Goal: Entertainment & Leisure: Consume media (video, audio)

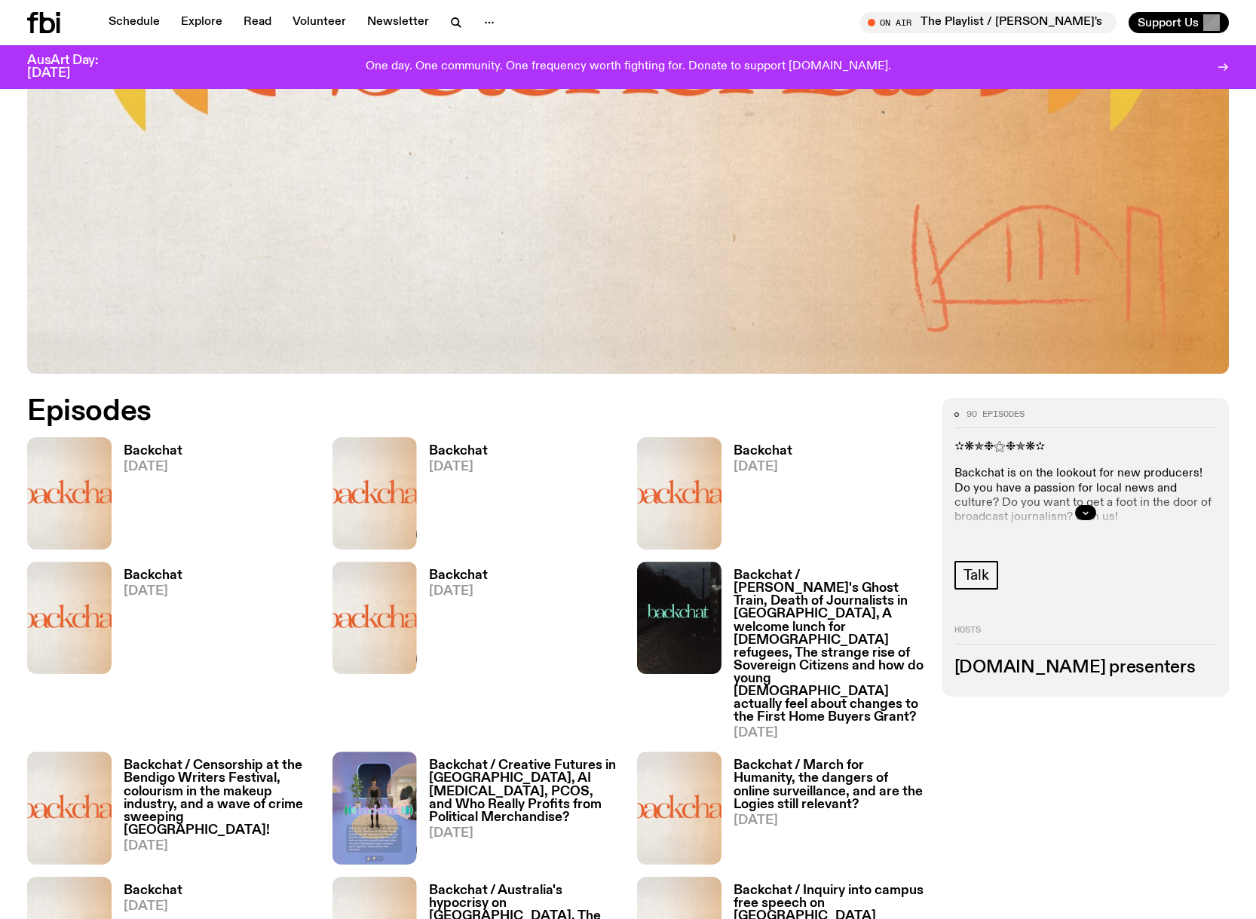
scroll to position [893, 0]
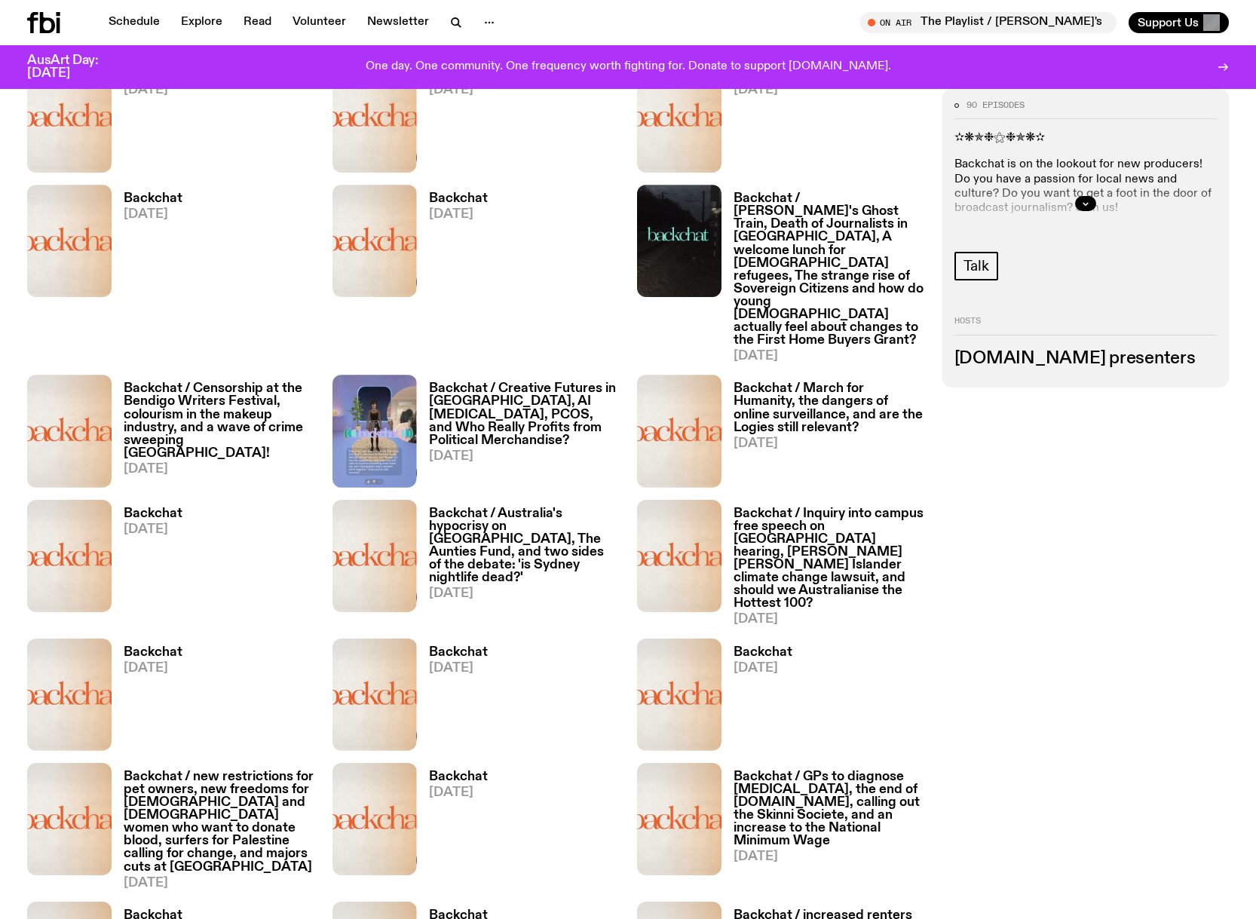
click at [468, 646] on h3 "Backchat" at bounding box center [458, 652] width 59 height 13
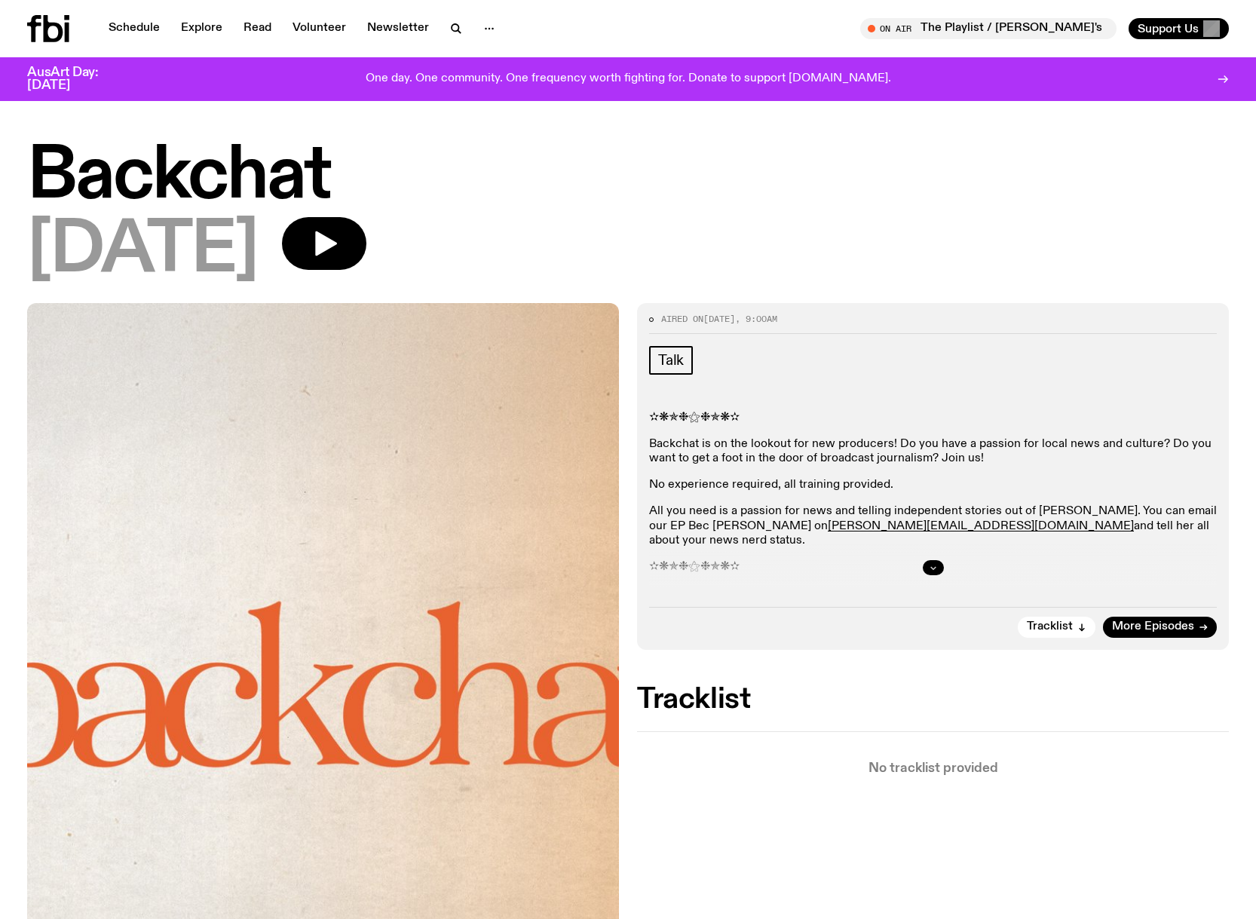
click at [940, 569] on button "button" at bounding box center [933, 567] width 21 height 15
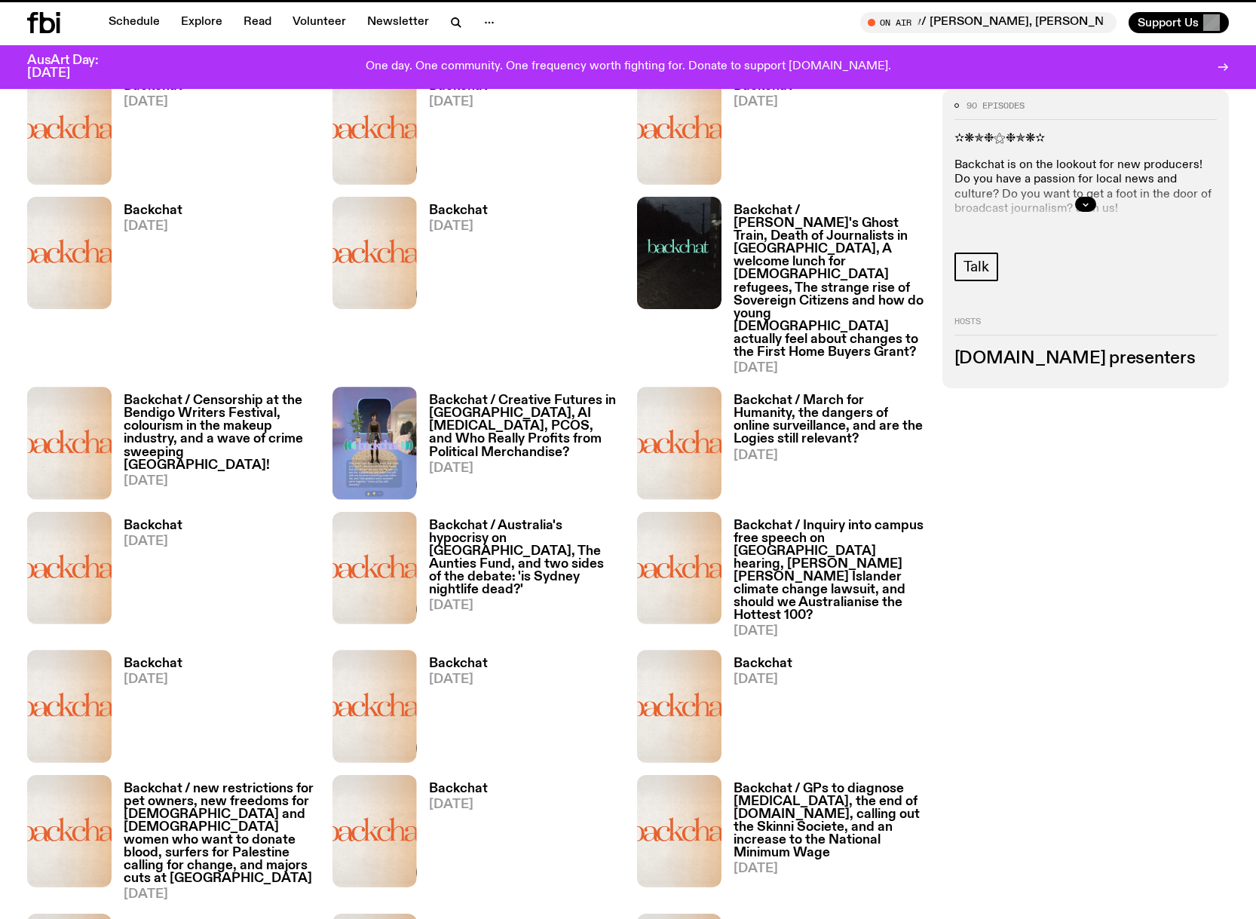
scroll to position [881, 0]
click at [769, 394] on h3 "Backchat / March for Humanity, the dangers of online surveillance, and are the …" at bounding box center [829, 419] width 191 height 51
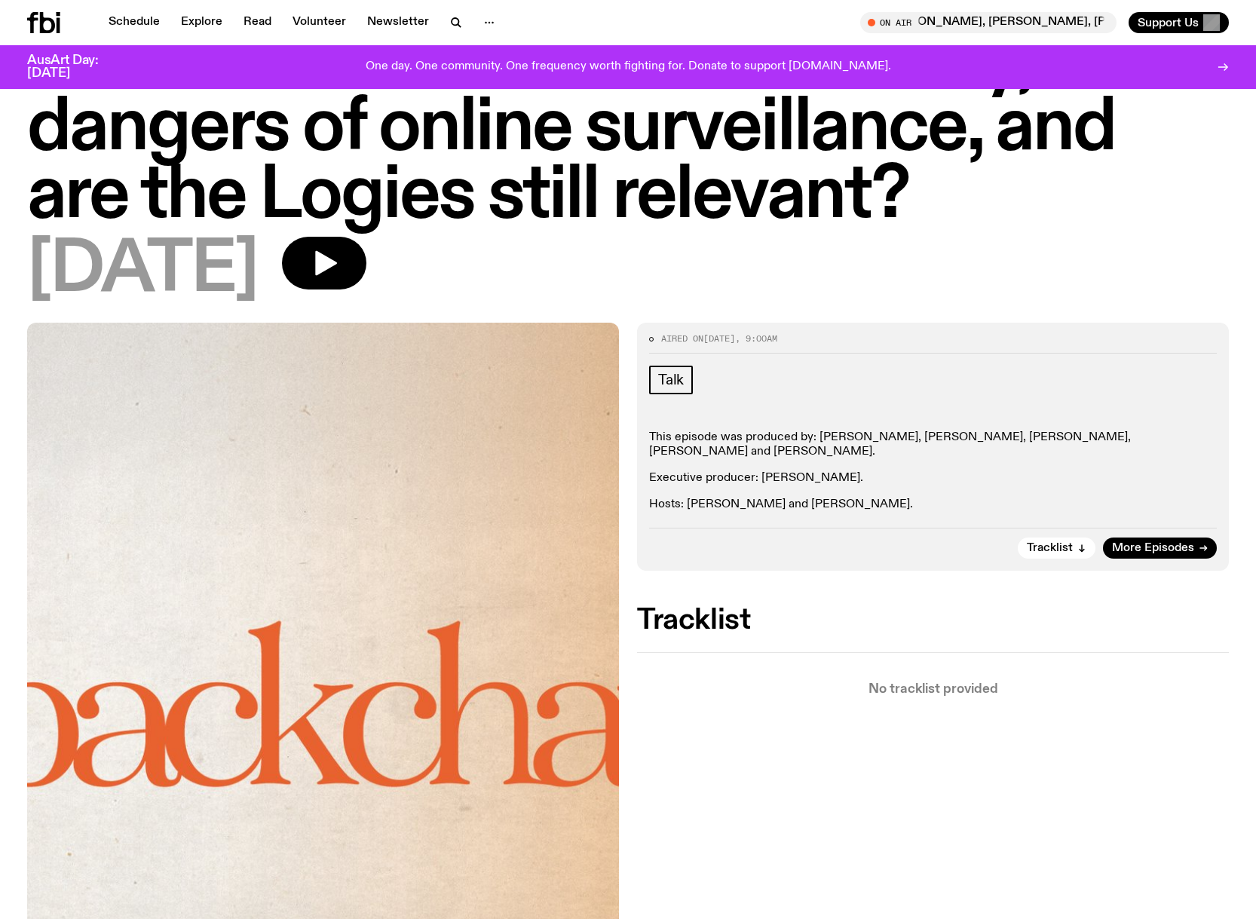
scroll to position [69, 0]
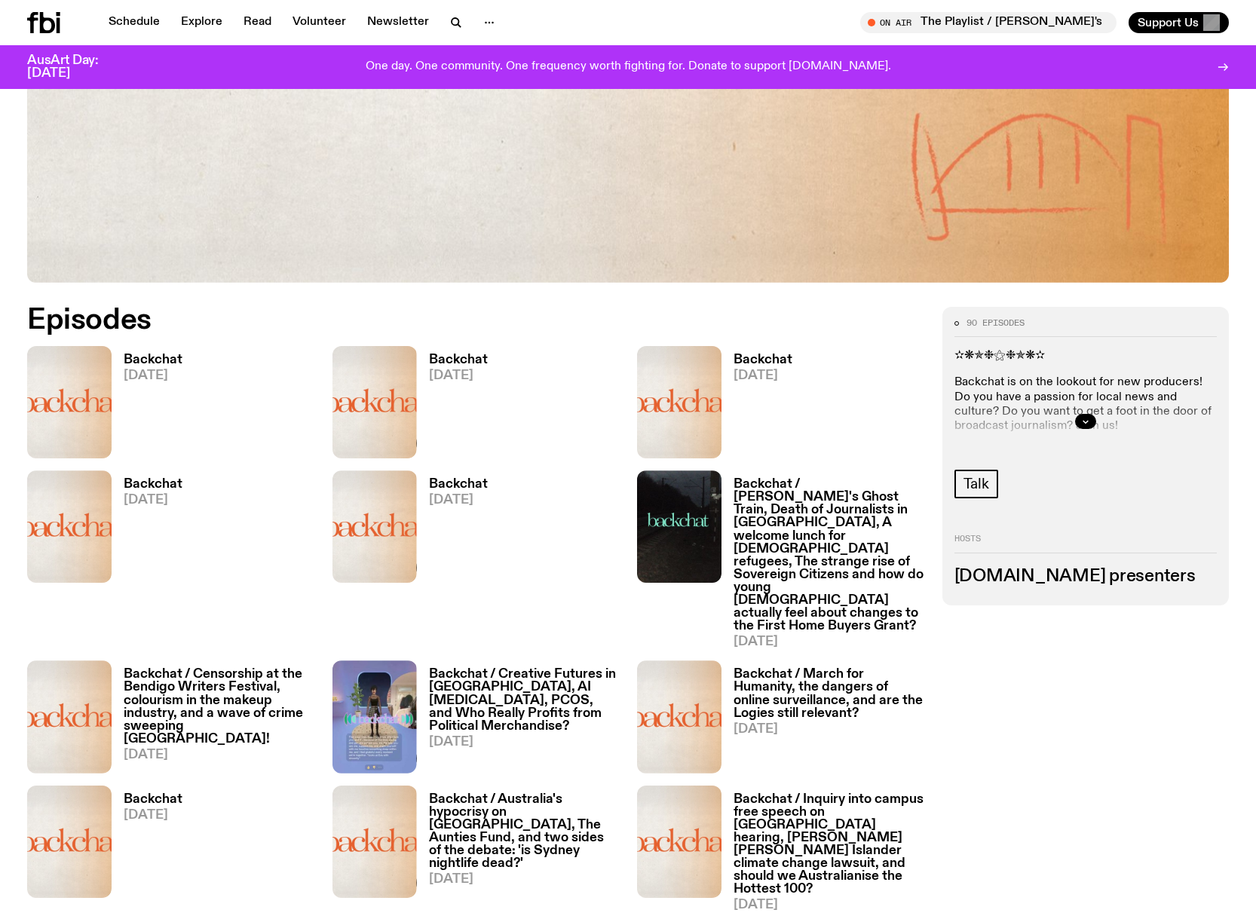
scroll to position [743, 0]
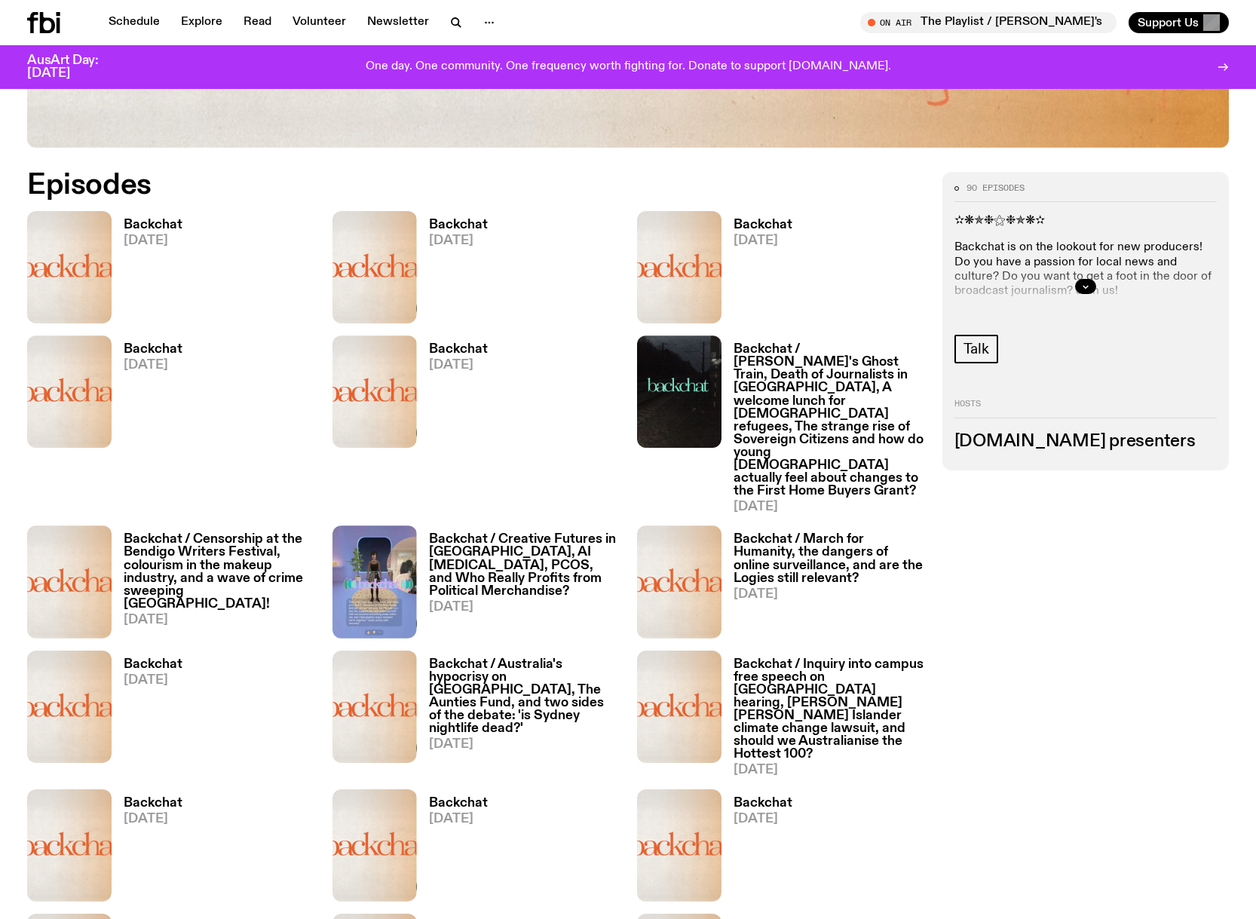
click at [852, 388] on h3 "Backchat / [PERSON_NAME]'s Ghost Train, Death of Journalists in [GEOGRAPHIC_DAT…" at bounding box center [829, 420] width 191 height 155
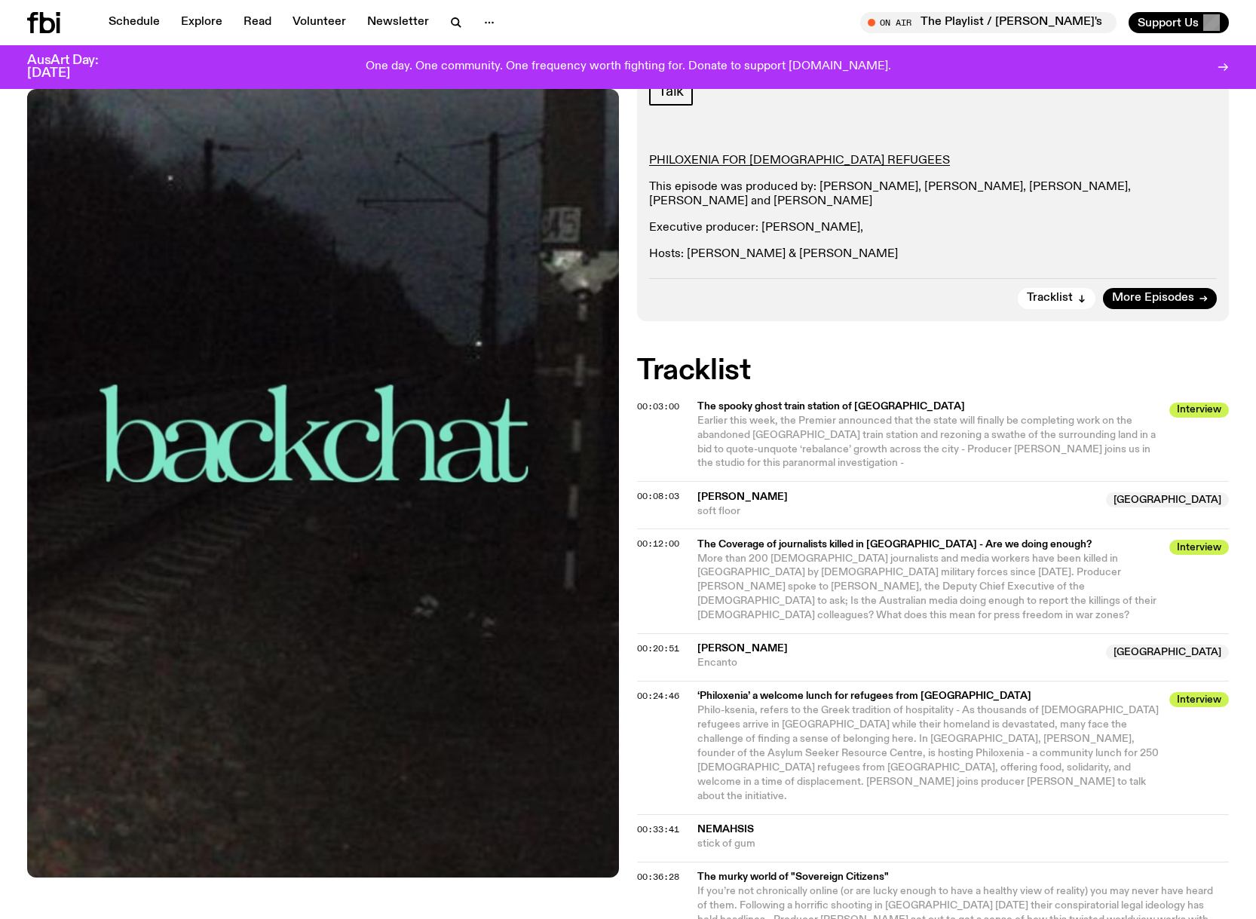
scroll to position [818, 0]
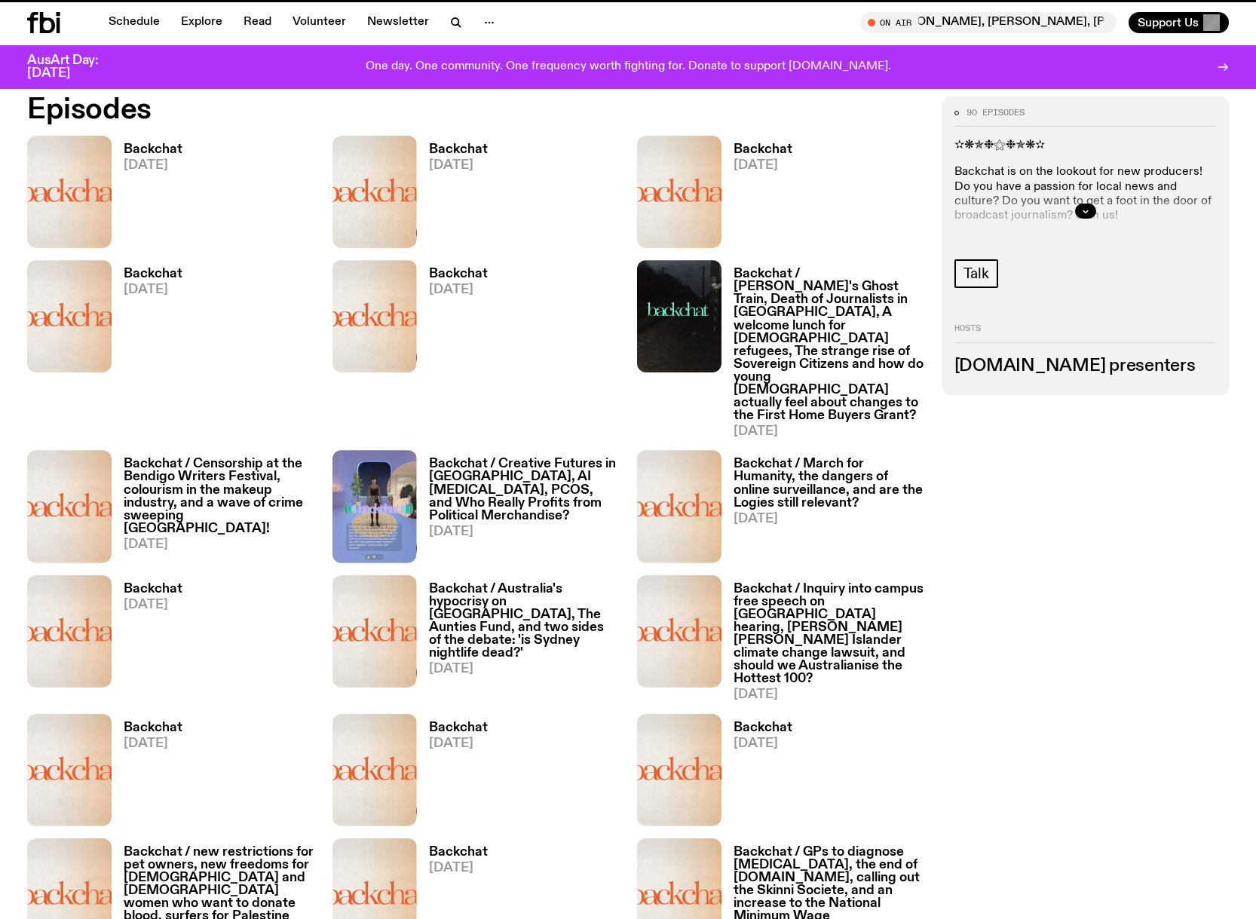
scroll to position [743, 0]
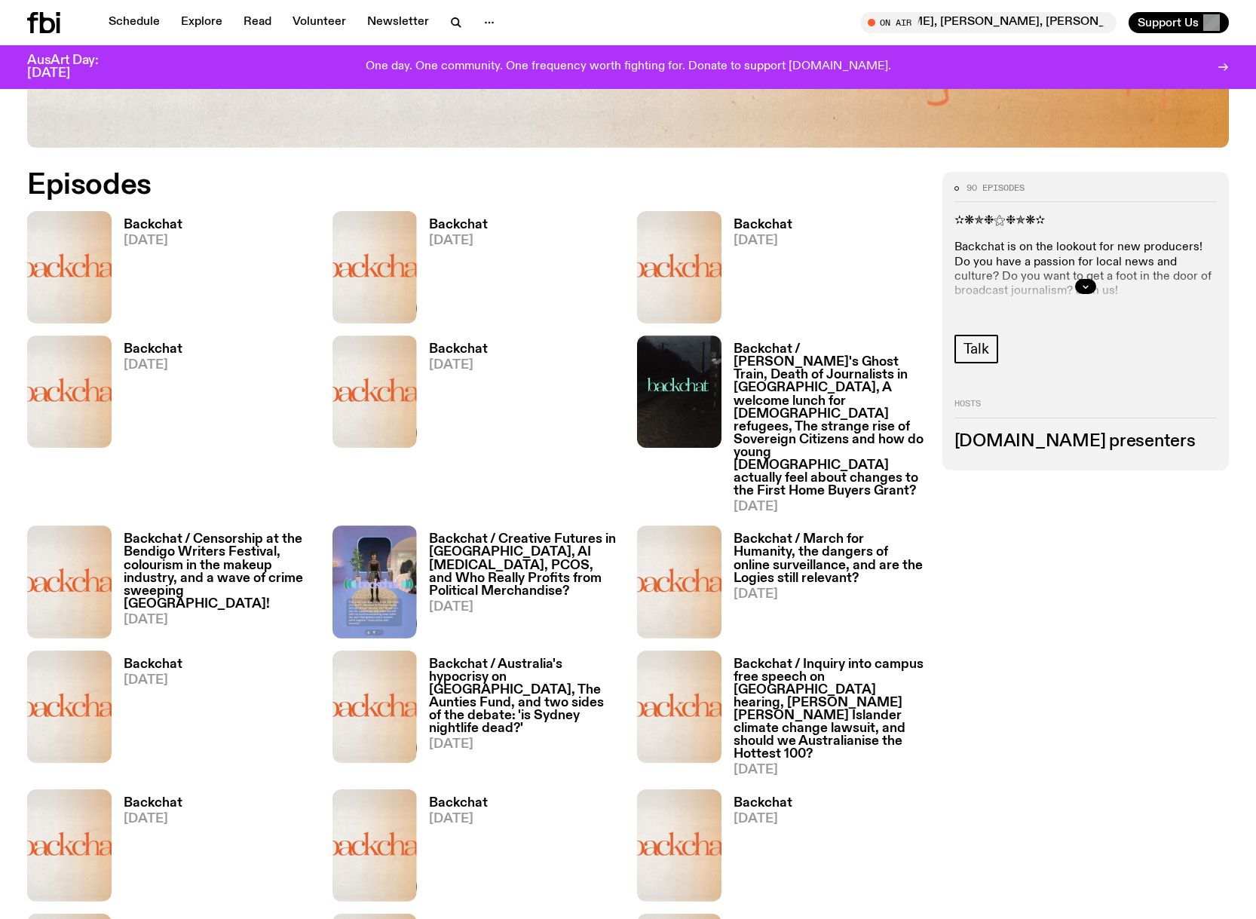
click at [482, 345] on h3 "Backchat" at bounding box center [458, 349] width 59 height 13
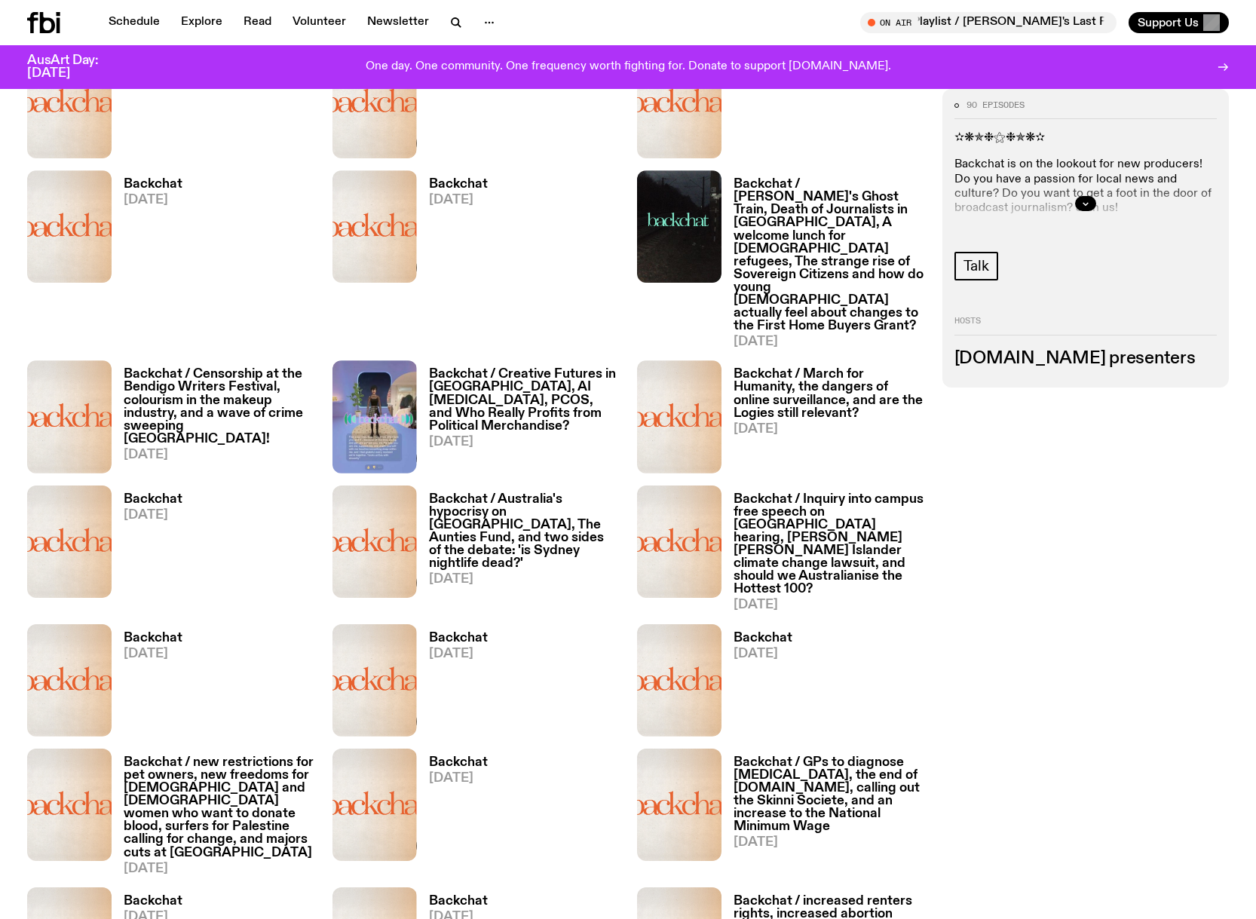
scroll to position [1032, 0]
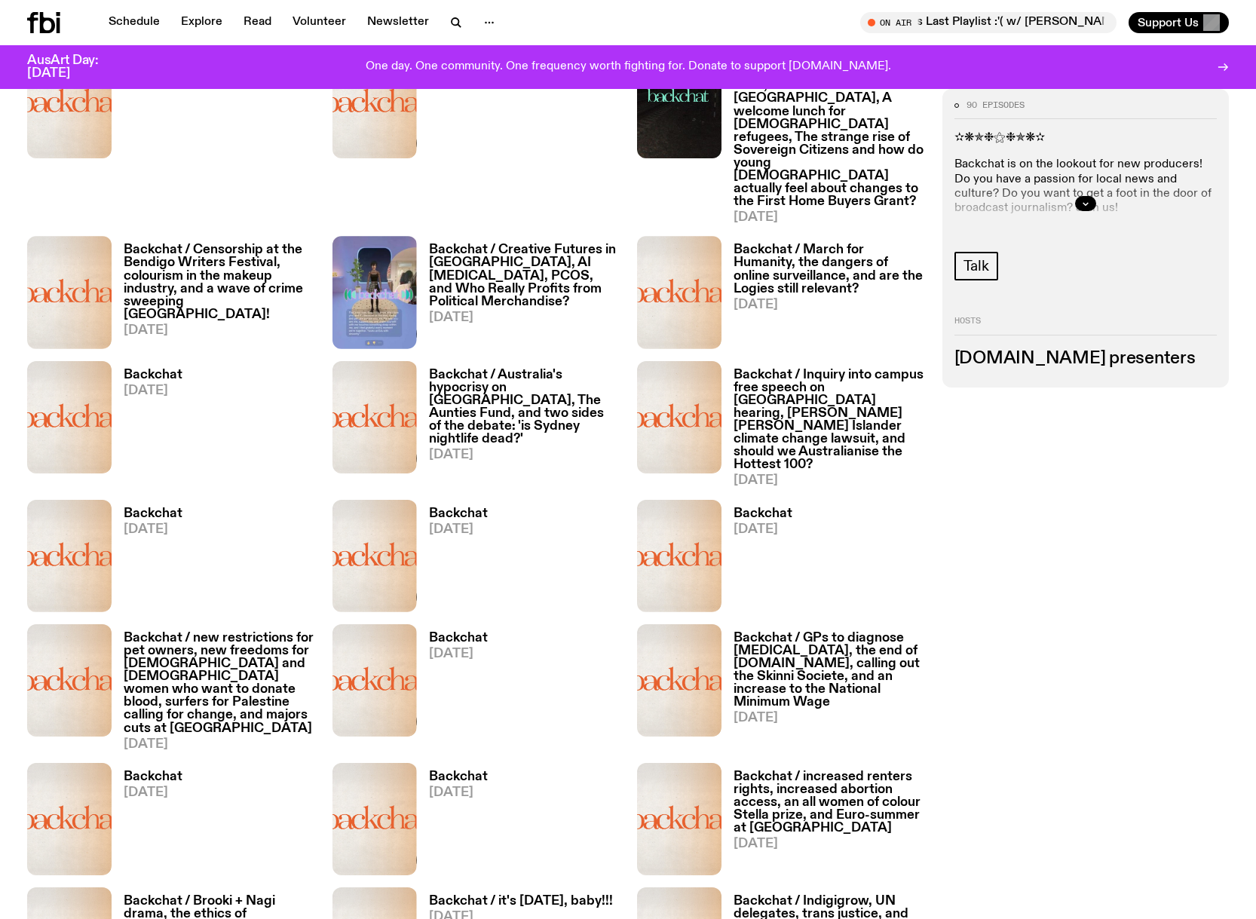
click at [767, 244] on h3 "Backchat / March for Humanity, the dangers of online surveillance, and are the …" at bounding box center [829, 269] width 191 height 51
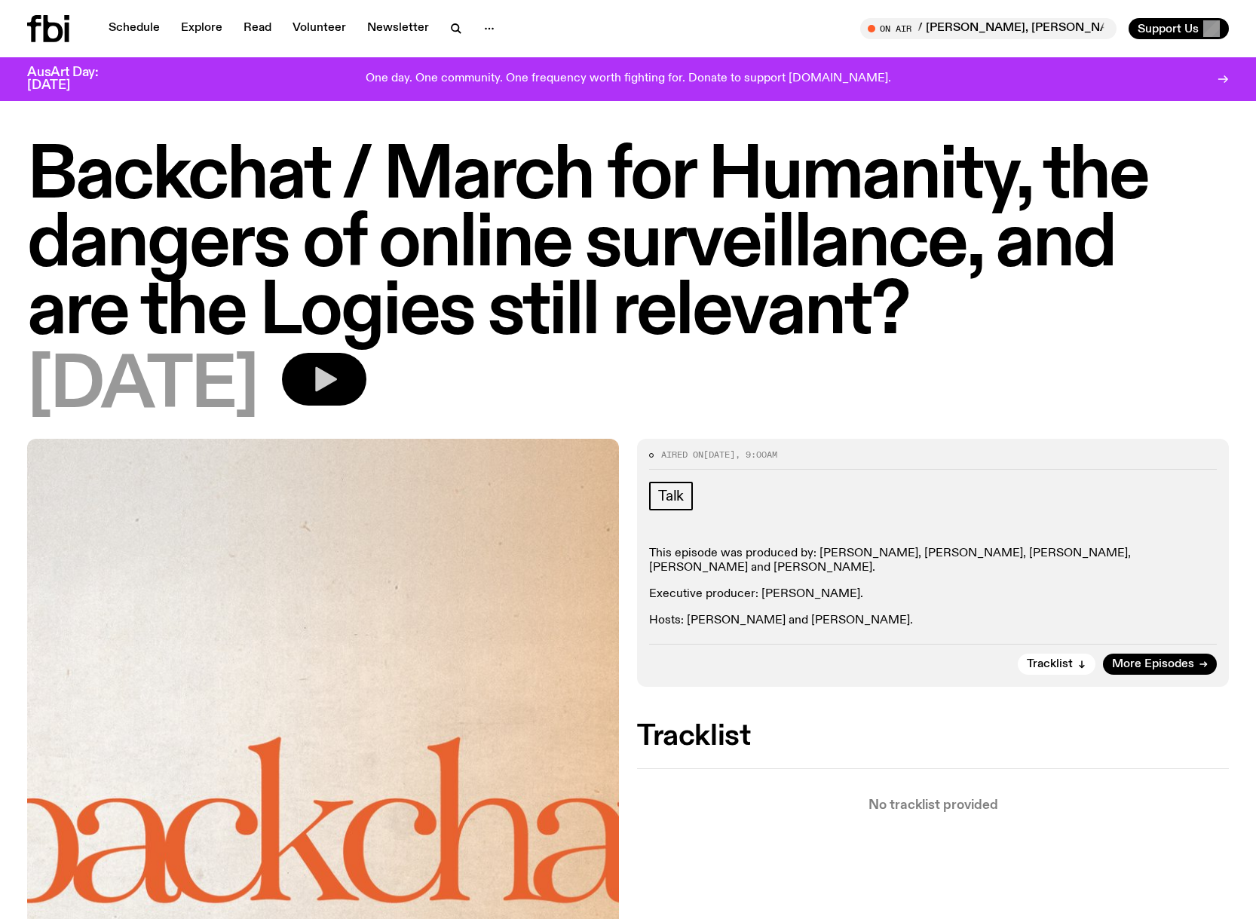
click at [339, 385] on icon "button" at bounding box center [324, 379] width 30 height 30
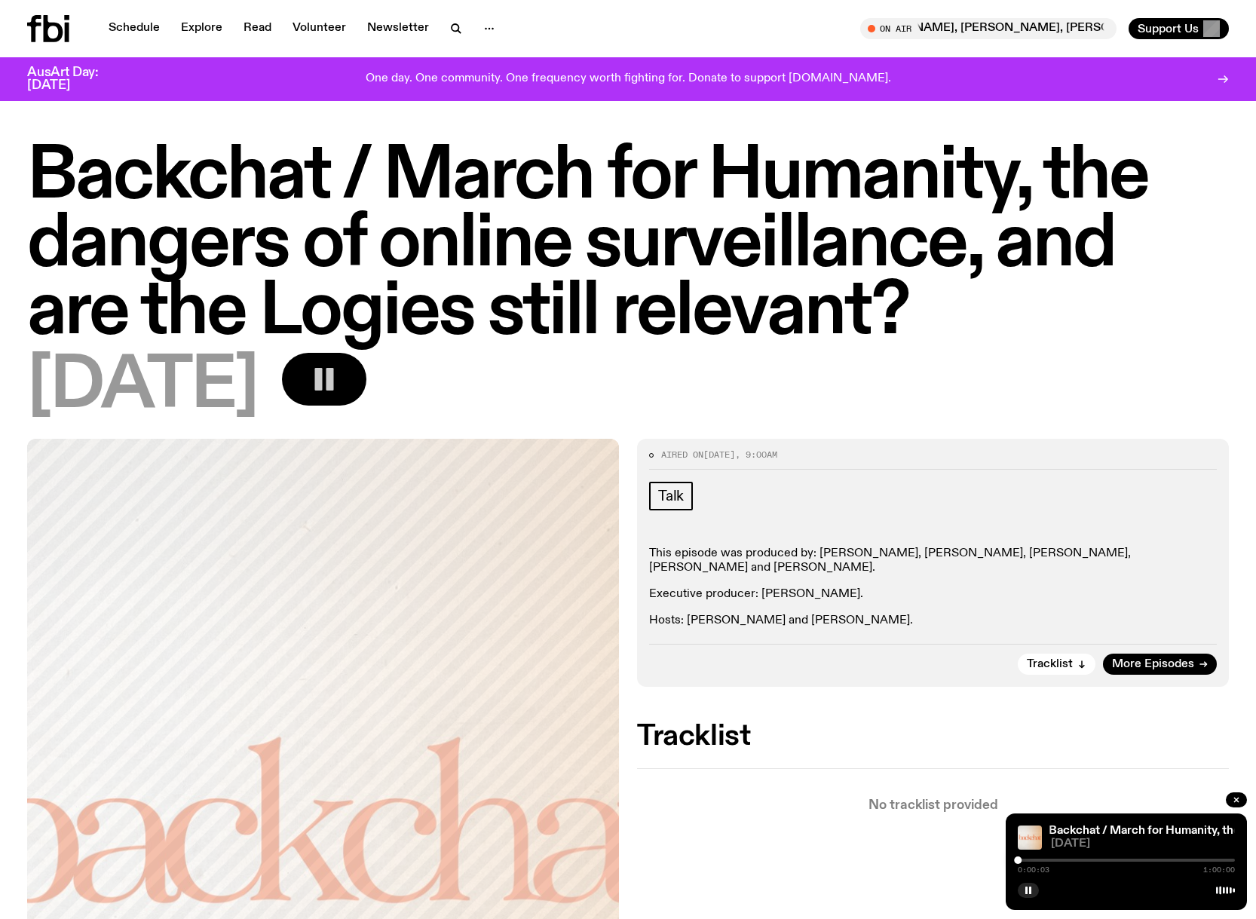
click at [1214, 859] on div at bounding box center [1126, 860] width 217 height 3
click at [1205, 859] on div at bounding box center [1105, 860] width 217 height 3
click at [1184, 860] on div at bounding box center [1096, 860] width 217 height 3
click at [1173, 860] on div at bounding box center [1075, 860] width 217 height 3
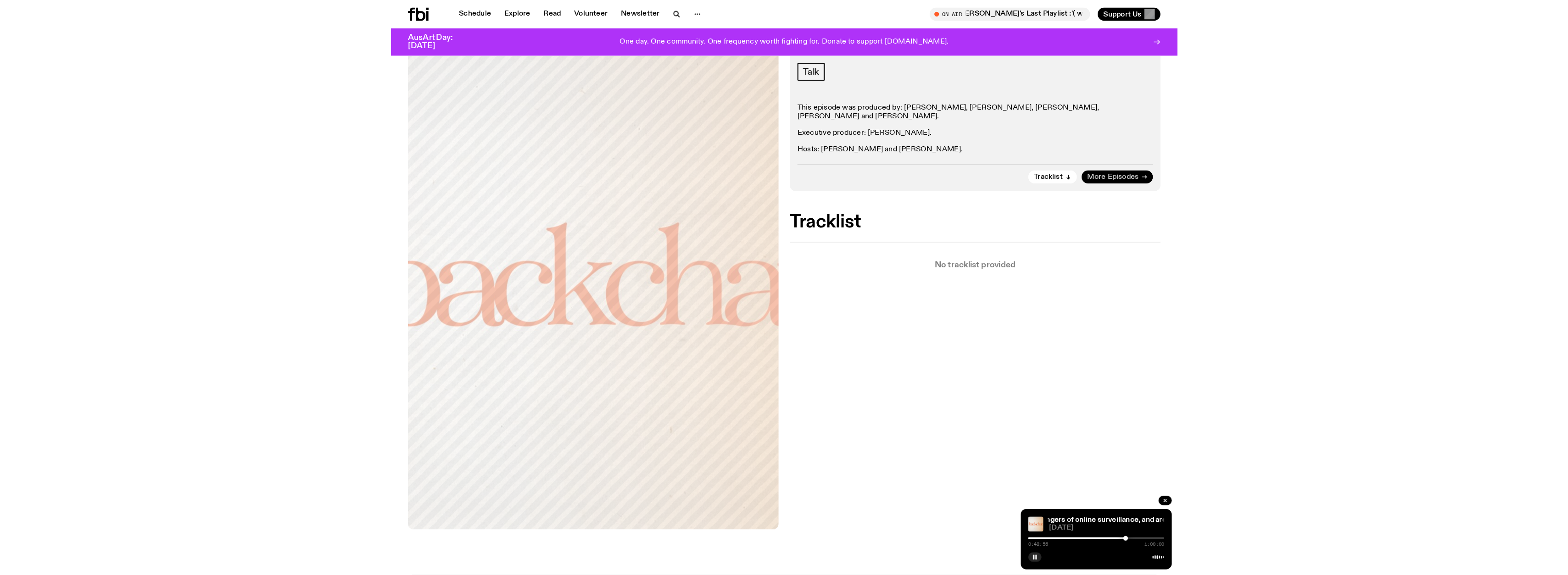
scroll to position [225, 0]
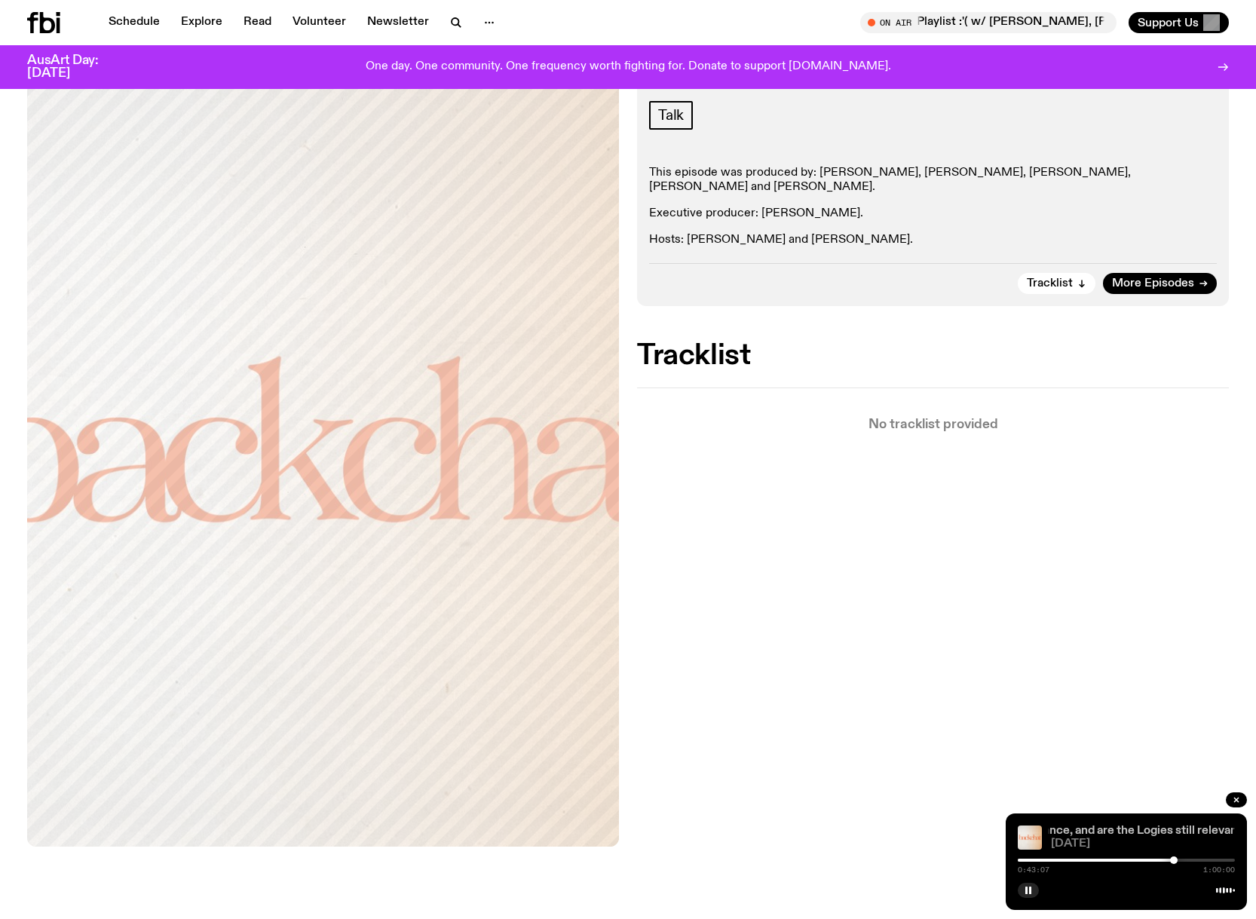
click at [1160, 827] on link "Backchat / March for Humanity, the dangers of online surveillance, and are the …" at bounding box center [981, 831] width 532 height 12
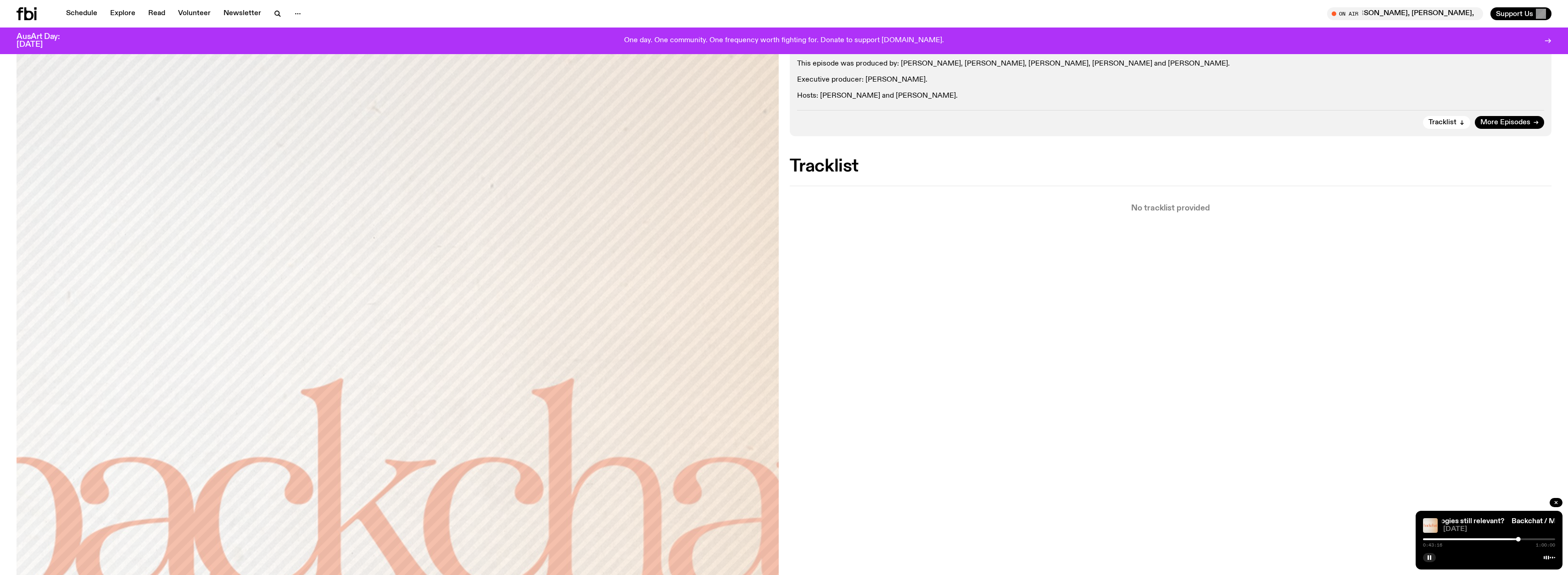
click at [764, 528] on div "Aired on [DATE] 9:00am Talk This episode was produced by: [PERSON_NAME], [PERSO…" at bounding box center [784, 523] width 1568 height 1059
click at [764, 538] on div at bounding box center [1521, 540] width 5 height 5
click at [764, 538] on div "0:44:17 1:00:00" at bounding box center [1489, 542] width 132 height 11
click at [764, 539] on div at bounding box center [1525, 540] width 5 height 5
click at [764, 538] on div at bounding box center [1524, 540] width 5 height 5
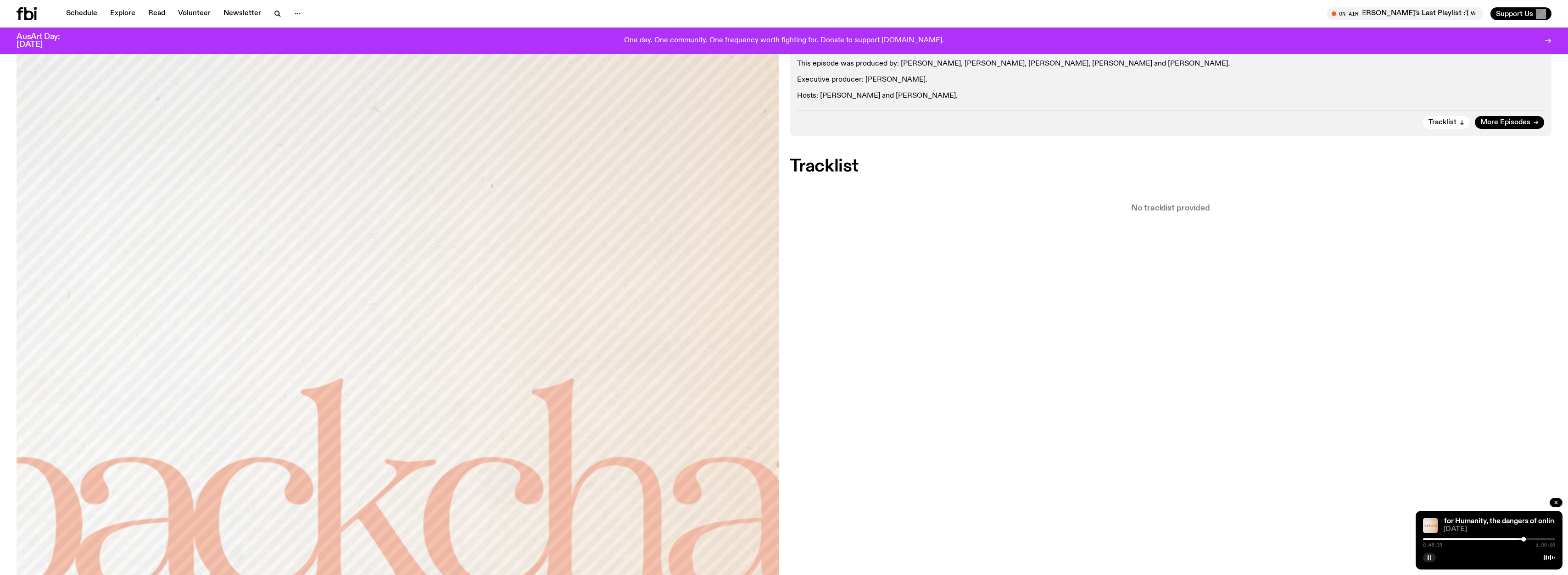
click at [764, 554] on button "button" at bounding box center [1429, 557] width 13 height 9
